Goal: Transaction & Acquisition: Purchase product/service

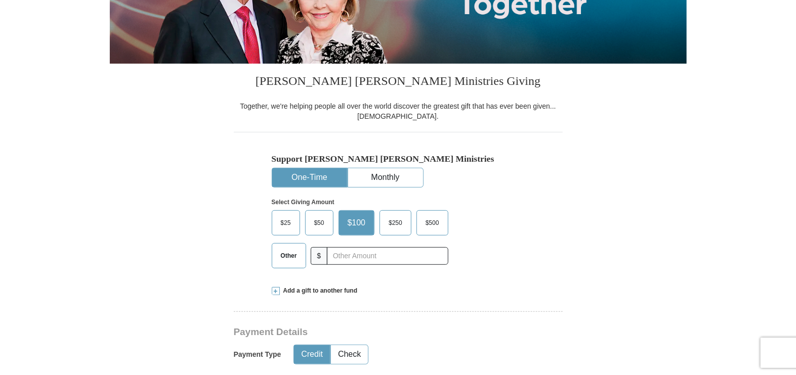
scroll to position [202, 0]
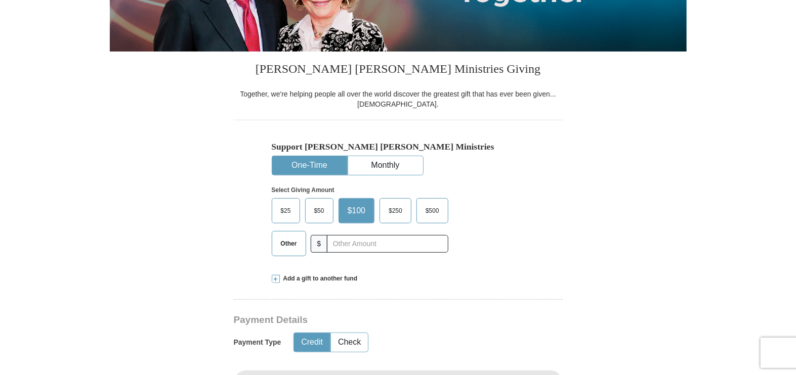
click at [289, 204] on span "$25" at bounding box center [286, 210] width 20 height 15
click at [0, 0] on input "$25" at bounding box center [0, 0] width 0 height 0
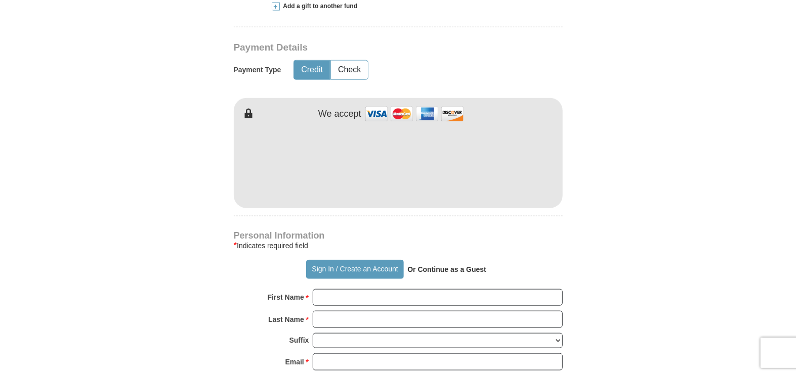
scroll to position [506, 0]
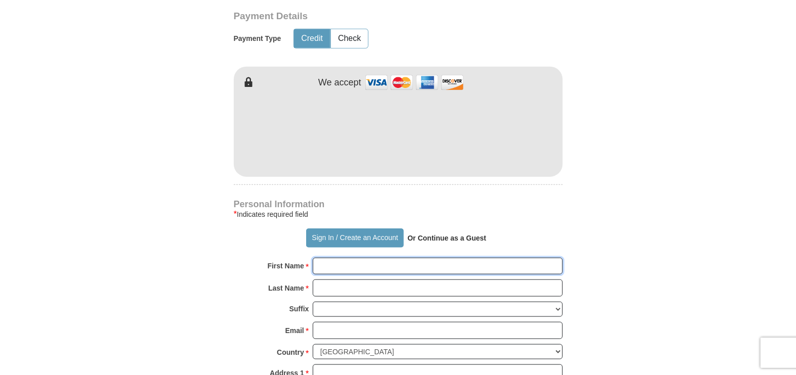
click at [338, 267] on input "First Name *" at bounding box center [438, 266] width 250 height 17
click at [345, 267] on input "First Name *" at bounding box center [438, 266] width 250 height 17
type input "[PERSON_NAME]"
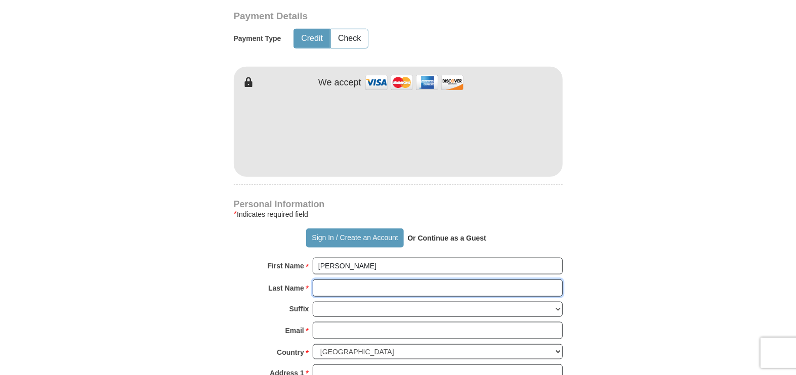
type input "[PERSON_NAME]"
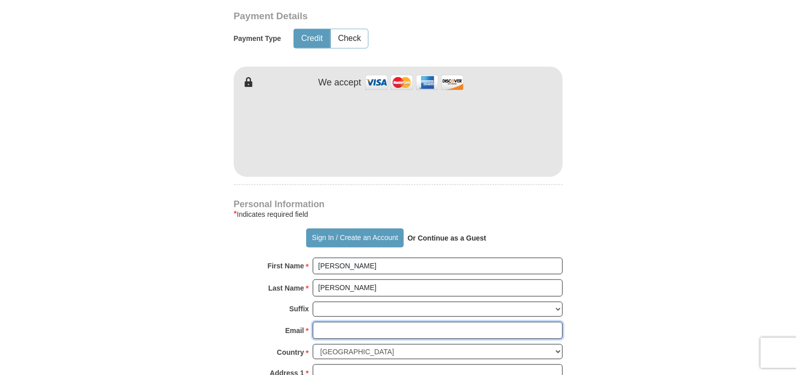
type input "[EMAIL_ADDRESS][DOMAIN_NAME]"
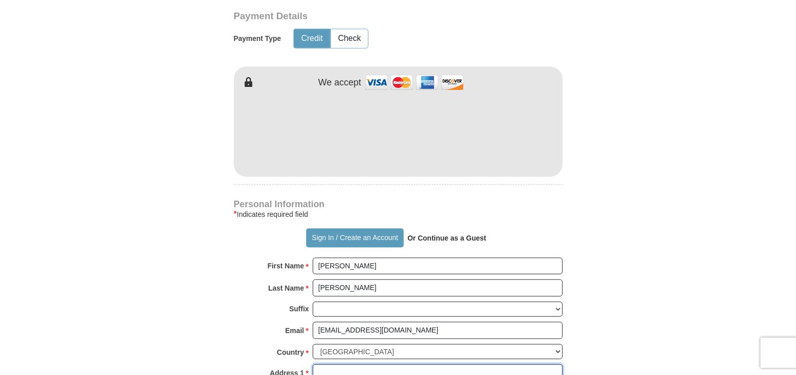
type input "[STREET_ADDRESS]"
type input "[GEOGRAPHIC_DATA]"
select select "NH"
type input "03801"
type input "[PHONE_NUMBER]"
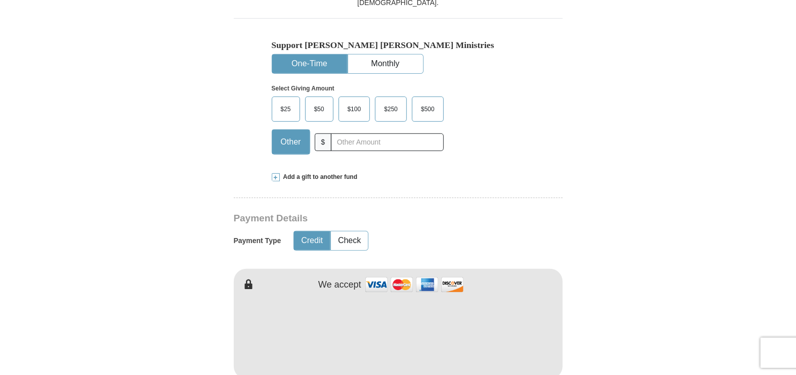
scroll to position [303, 0]
click at [283, 108] on span "$25" at bounding box center [286, 109] width 20 height 15
click at [0, 0] on input "$25" at bounding box center [0, 0] width 0 height 0
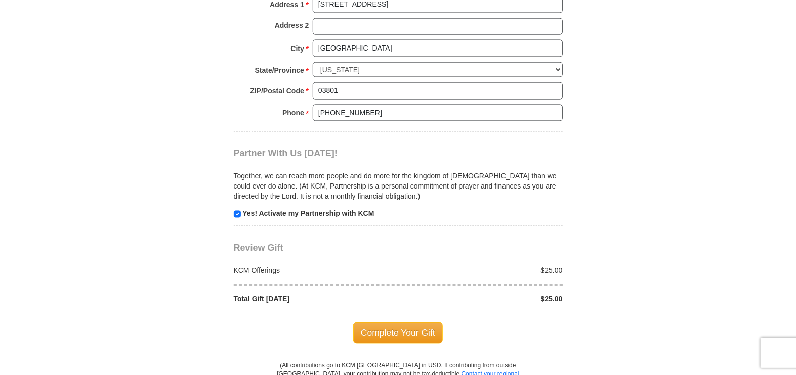
scroll to position [961, 0]
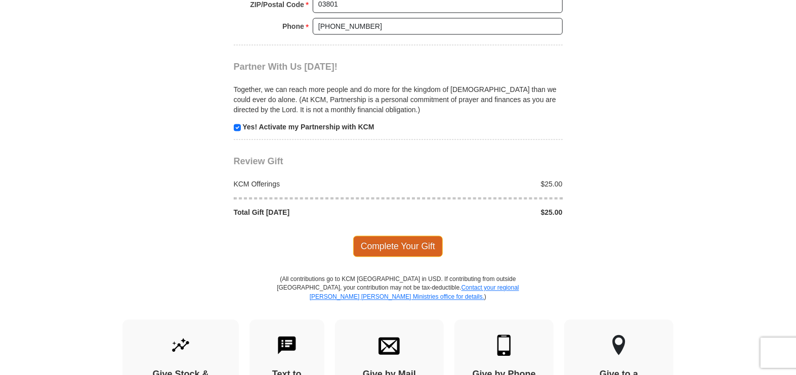
click at [397, 241] on span "Complete Your Gift" at bounding box center [398, 246] width 90 height 21
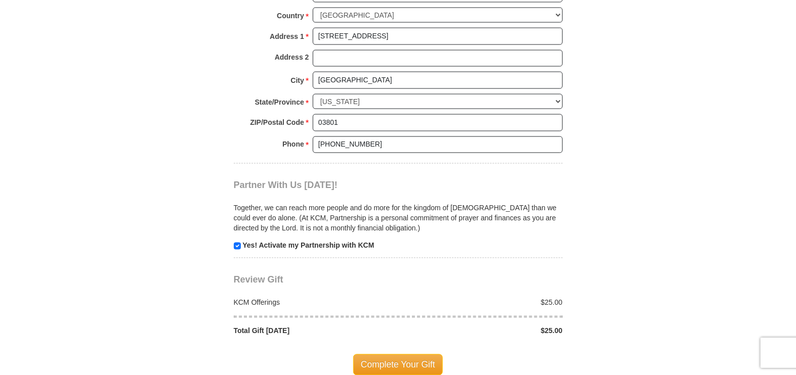
scroll to position [1012, 0]
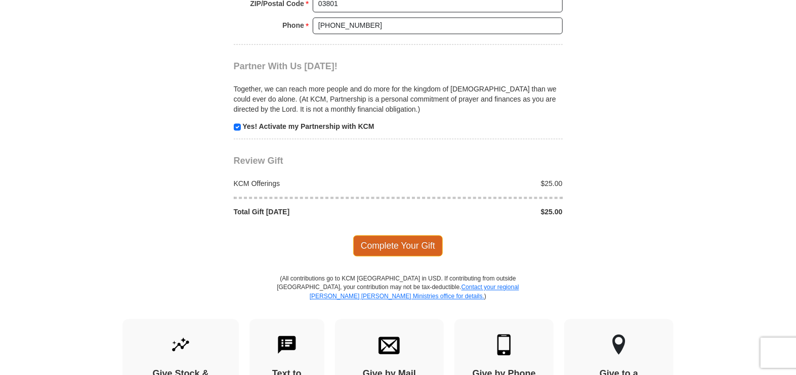
click at [400, 242] on span "Complete Your Gift" at bounding box center [398, 246] width 90 height 21
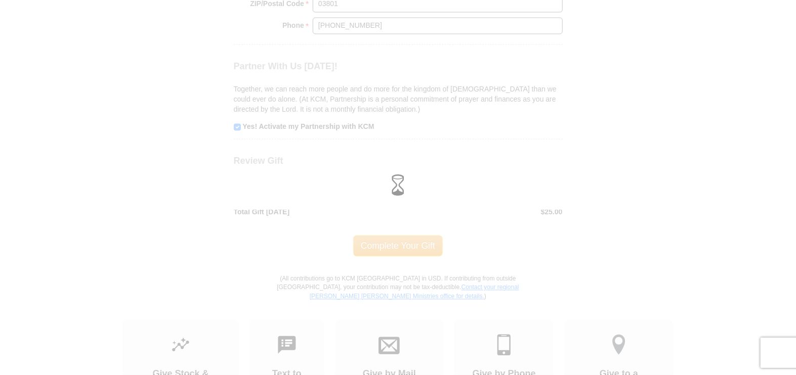
scroll to position [962, 0]
